Goal: Navigation & Orientation: Find specific page/section

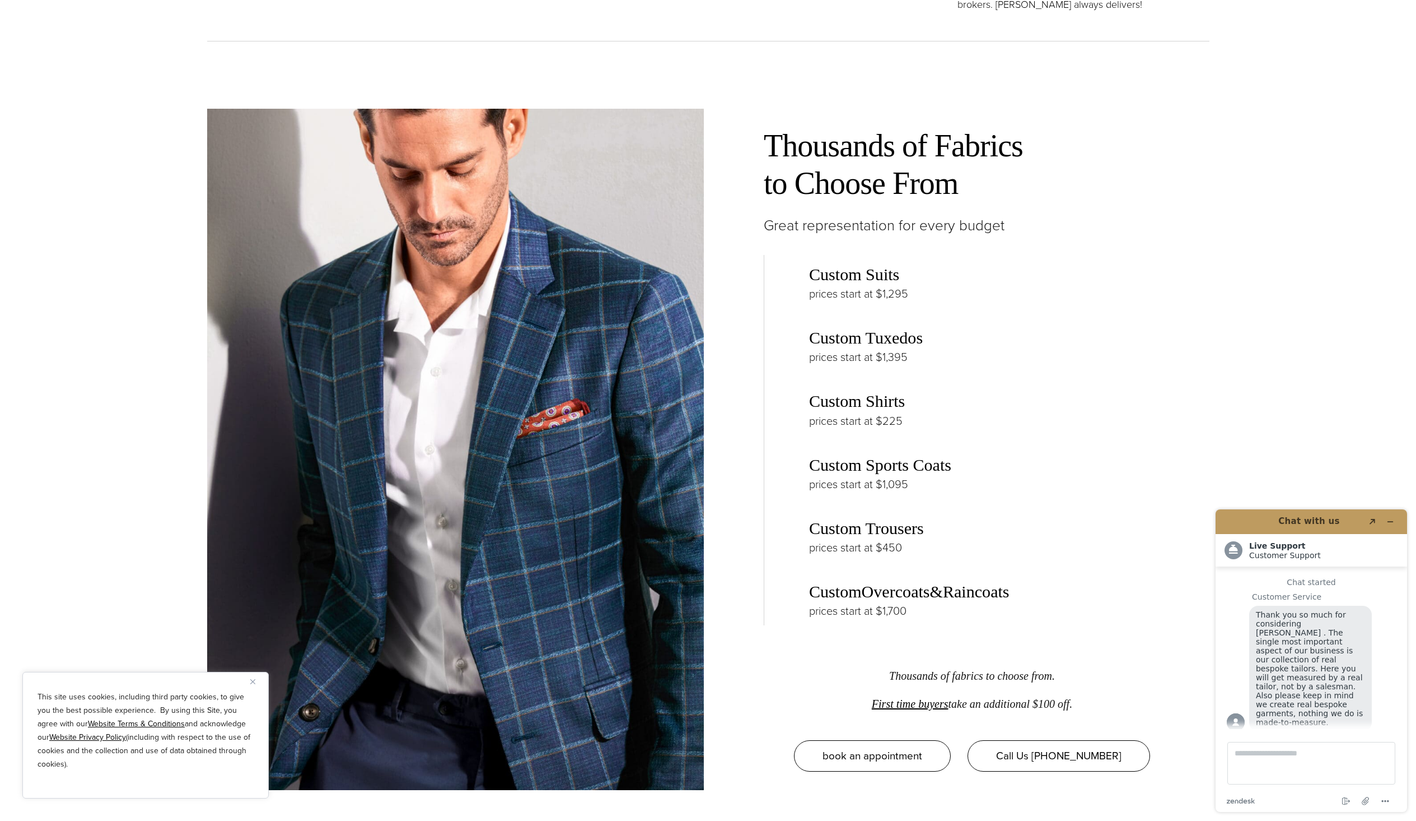
scroll to position [2054, 0]
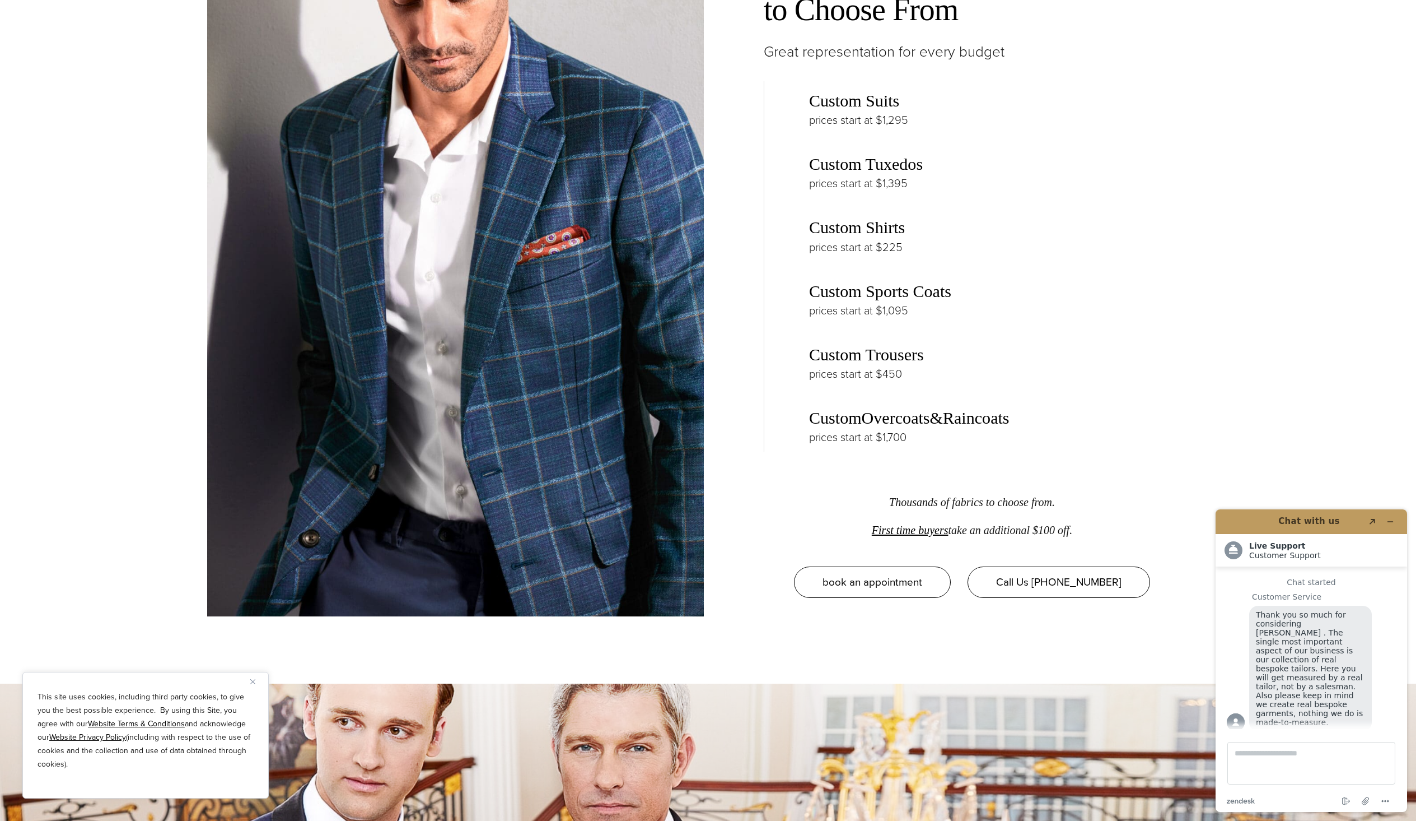
click at [866, 364] on link "Custom Trousers" at bounding box center [866, 354] width 115 height 19
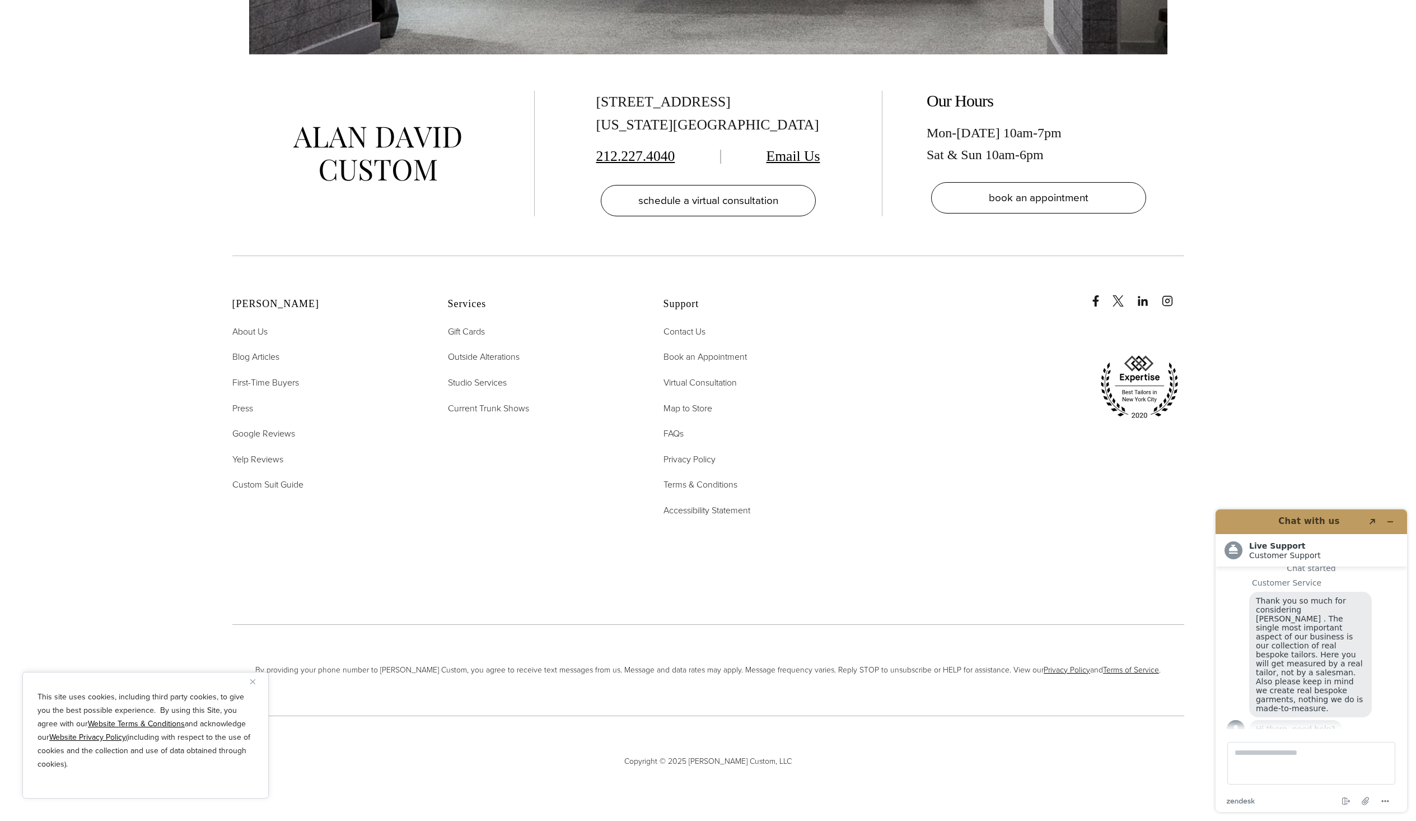
scroll to position [8712, 0]
click at [793, 164] on link "Email Us" at bounding box center [794, 156] width 54 height 16
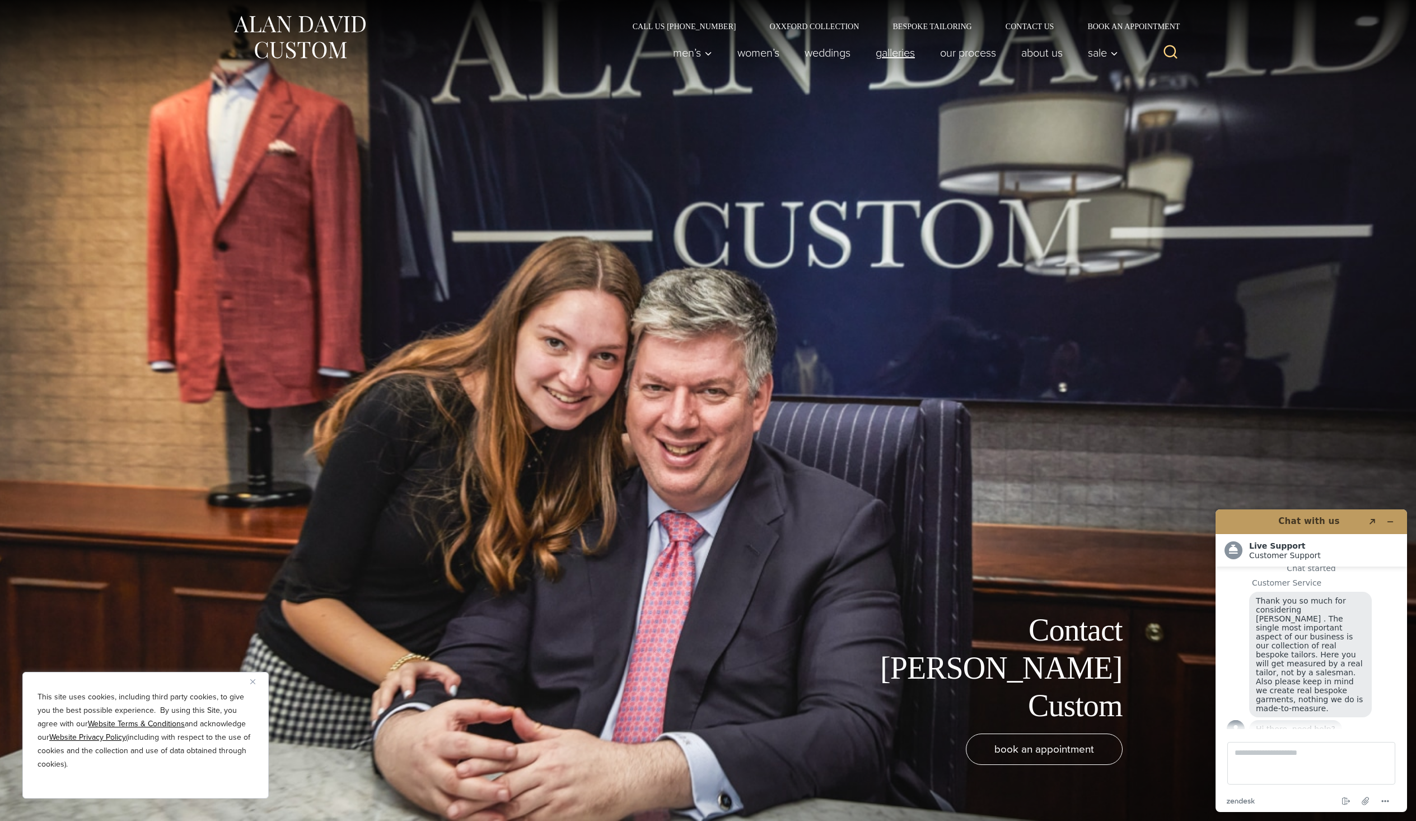
click at [892, 53] on link "Galleries" at bounding box center [895, 52] width 64 height 22
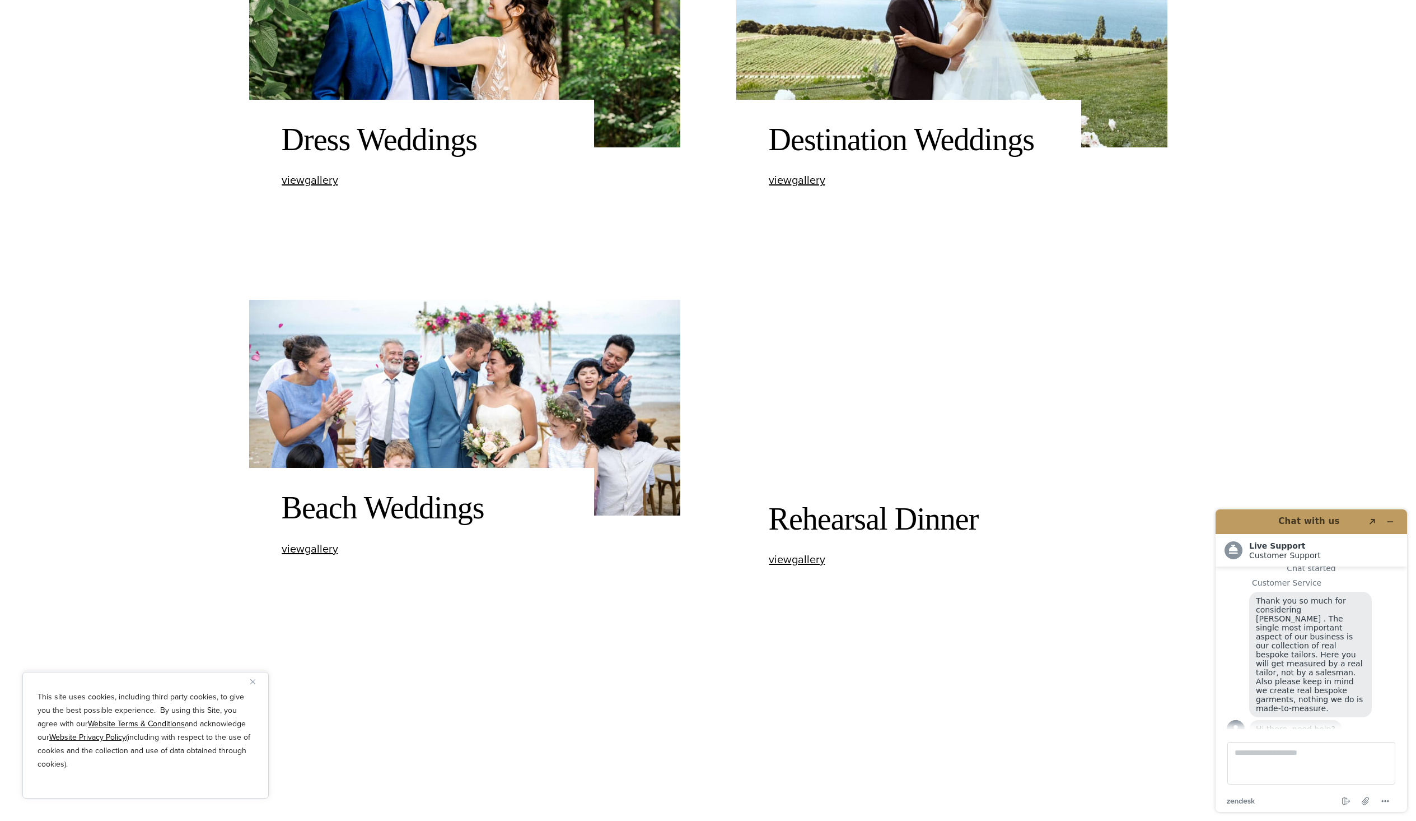
scroll to position [1889, 0]
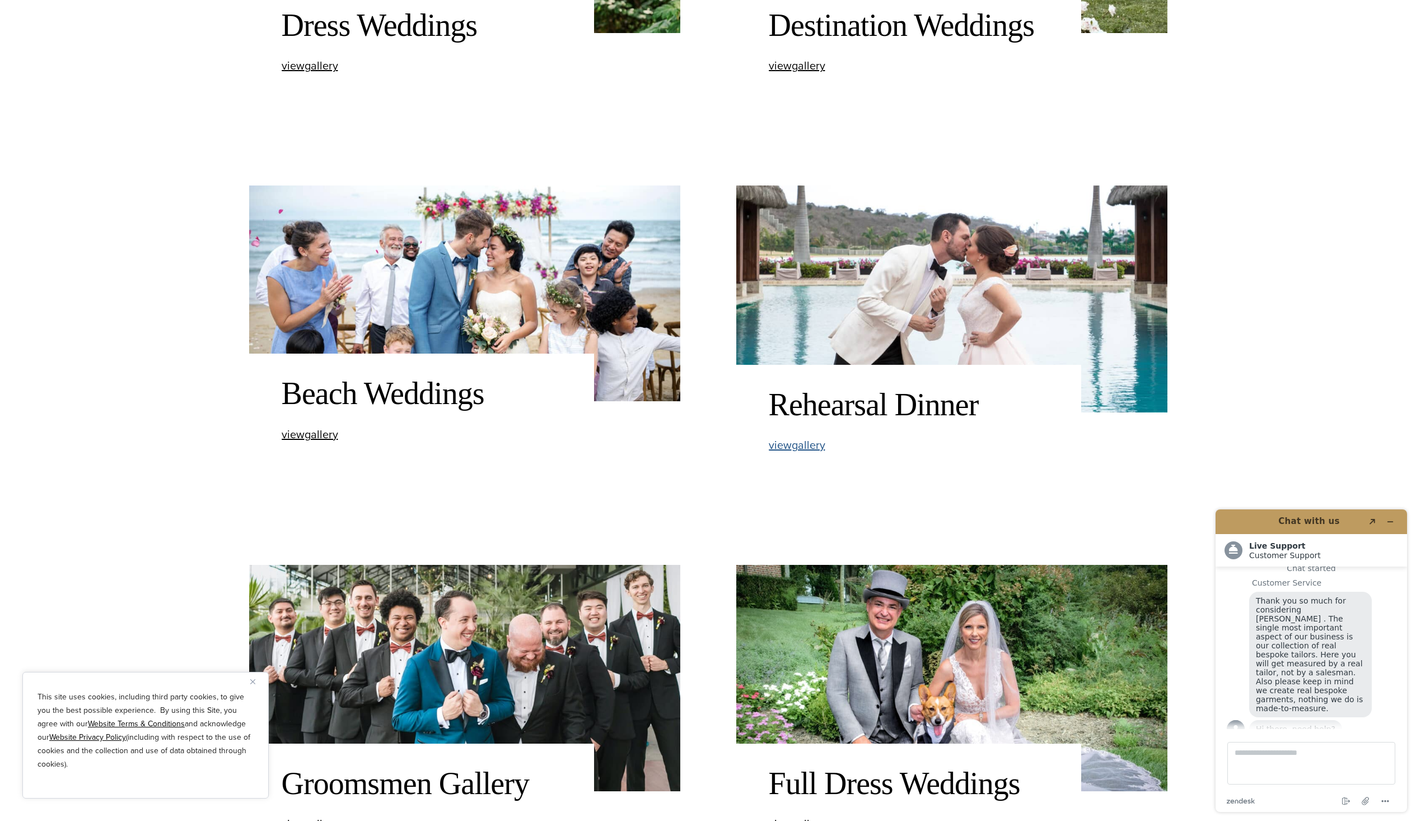
click at [798, 445] on span "view Rehearsal Dinner gallery" at bounding box center [797, 444] width 57 height 17
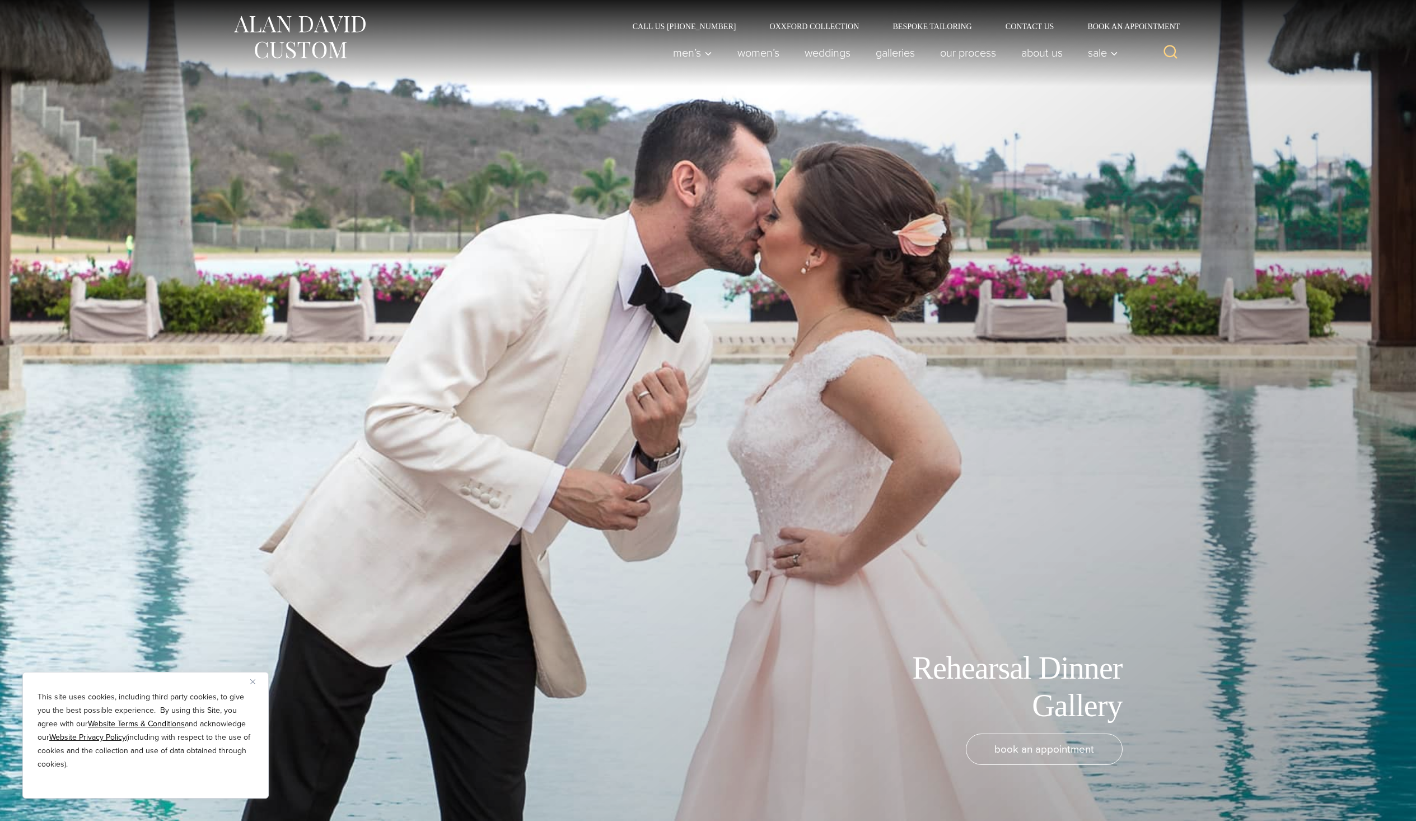
scroll to position [14, 0]
